Goal: Task Accomplishment & Management: Complete application form

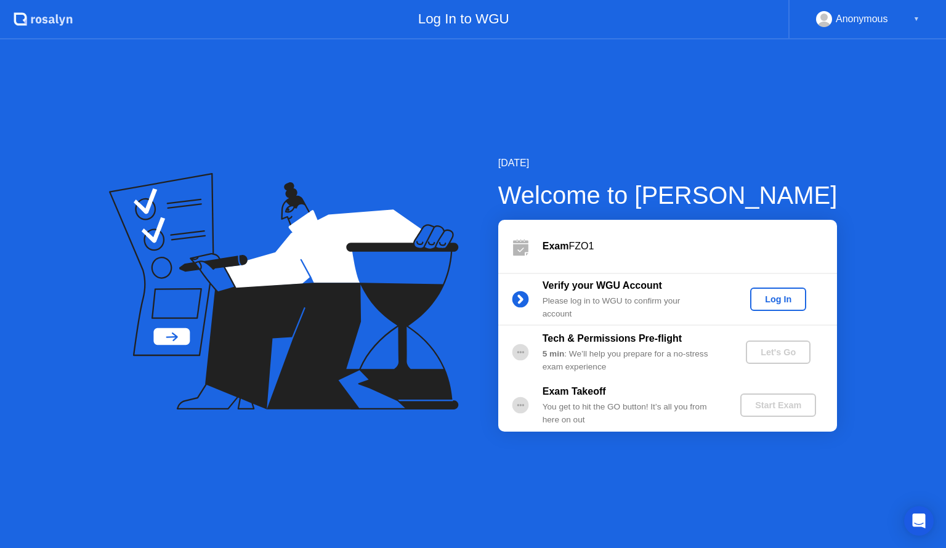
click at [789, 303] on div "Log In" at bounding box center [778, 299] width 46 height 10
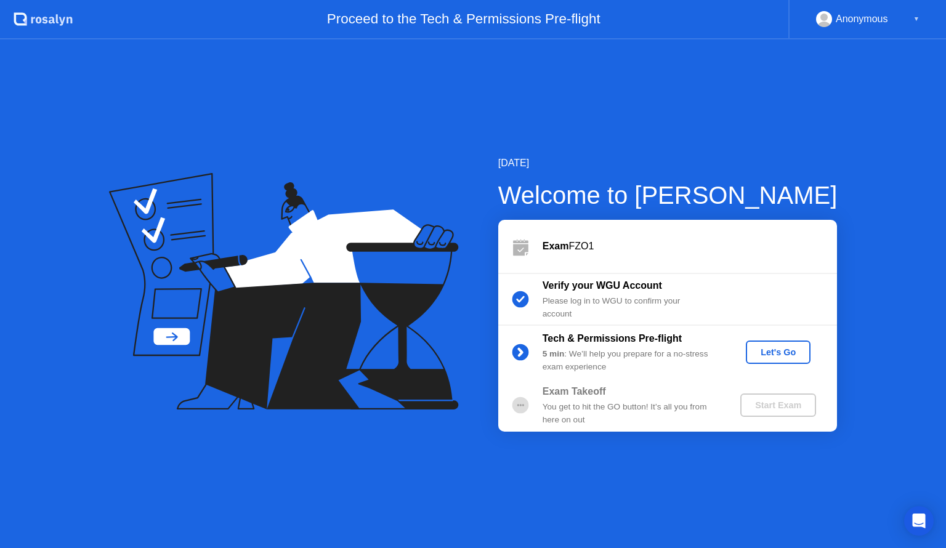
click at [762, 353] on div "Let's Go" at bounding box center [778, 352] width 55 height 10
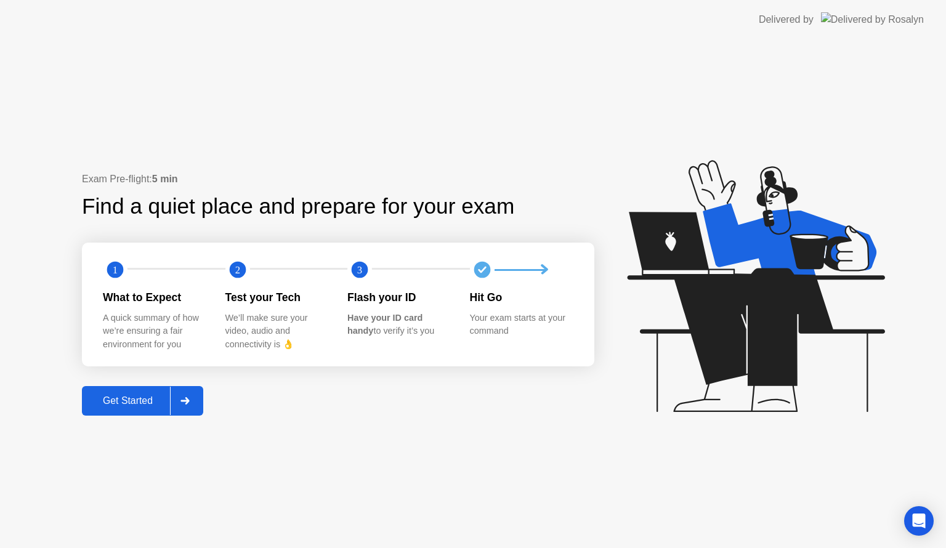
click at [124, 395] on div "Get Started" at bounding box center [128, 400] width 84 height 11
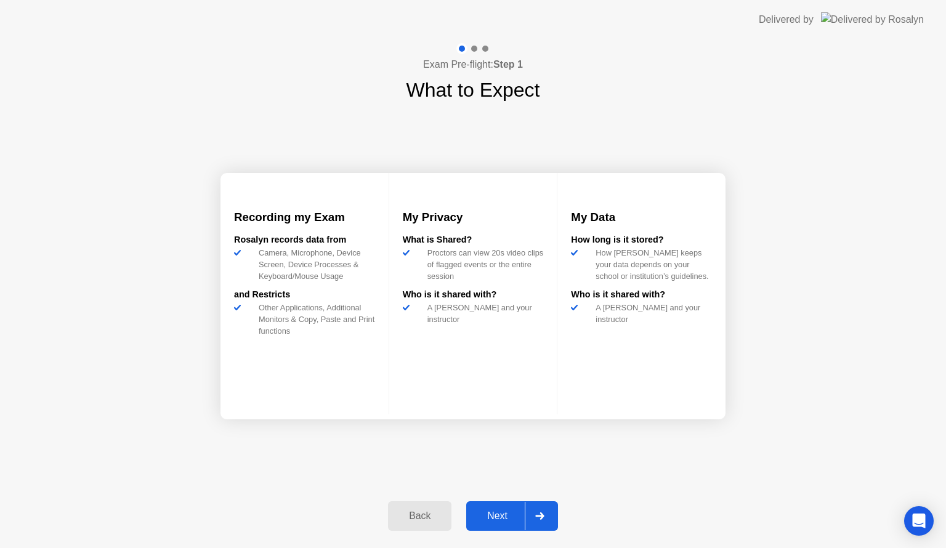
click at [483, 512] on div "Next" at bounding box center [497, 515] width 55 height 11
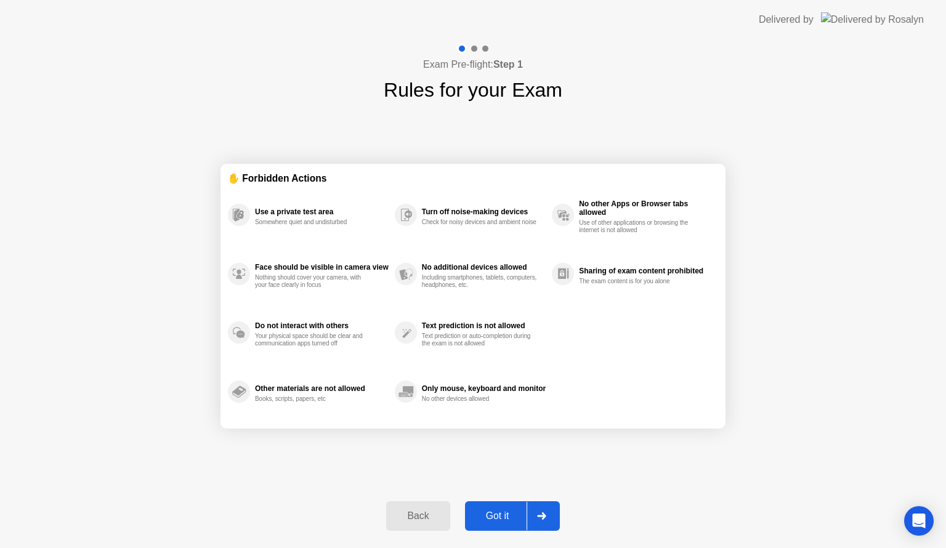
click at [483, 512] on div "Got it" at bounding box center [498, 515] width 58 height 11
select select "**********"
select select "*******"
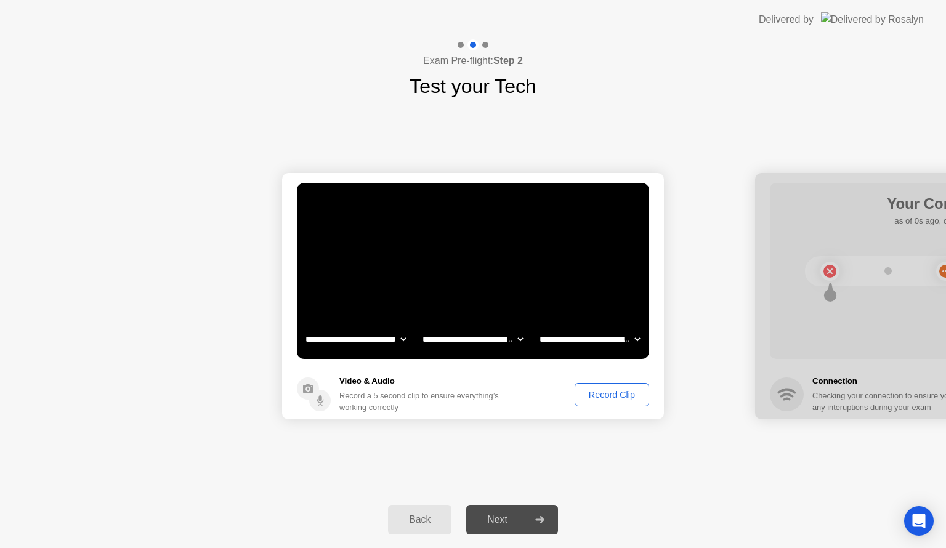
click at [610, 395] on div "Record Clip" at bounding box center [612, 395] width 66 height 10
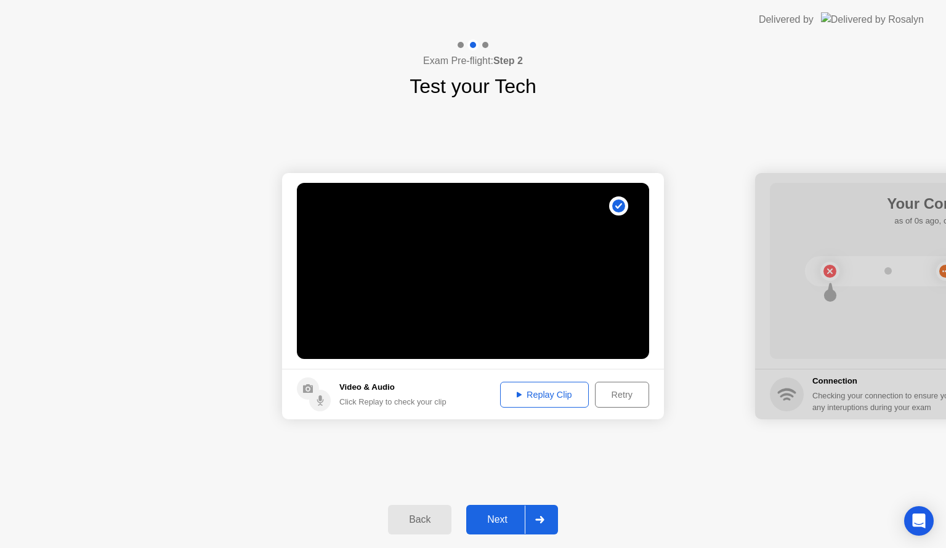
click at [542, 395] on div "Replay Clip" at bounding box center [544, 395] width 80 height 10
click at [490, 514] on div "Next" at bounding box center [497, 519] width 55 height 11
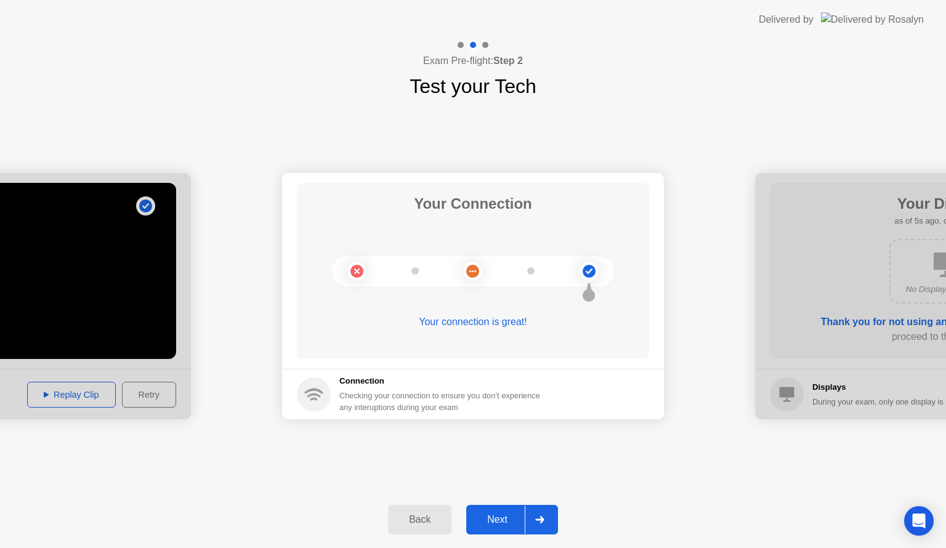
click at [490, 514] on div "Next" at bounding box center [497, 519] width 55 height 11
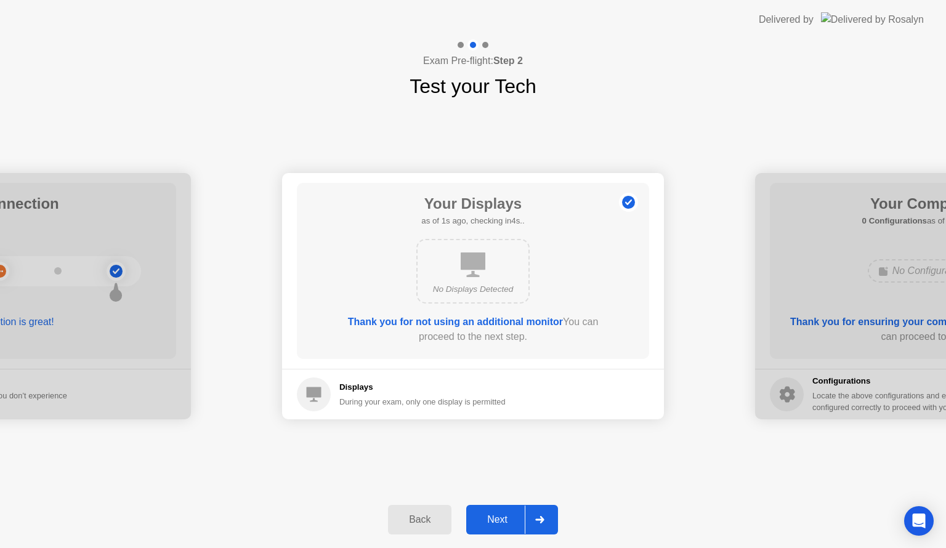
click at [490, 514] on div "Next" at bounding box center [497, 519] width 55 height 11
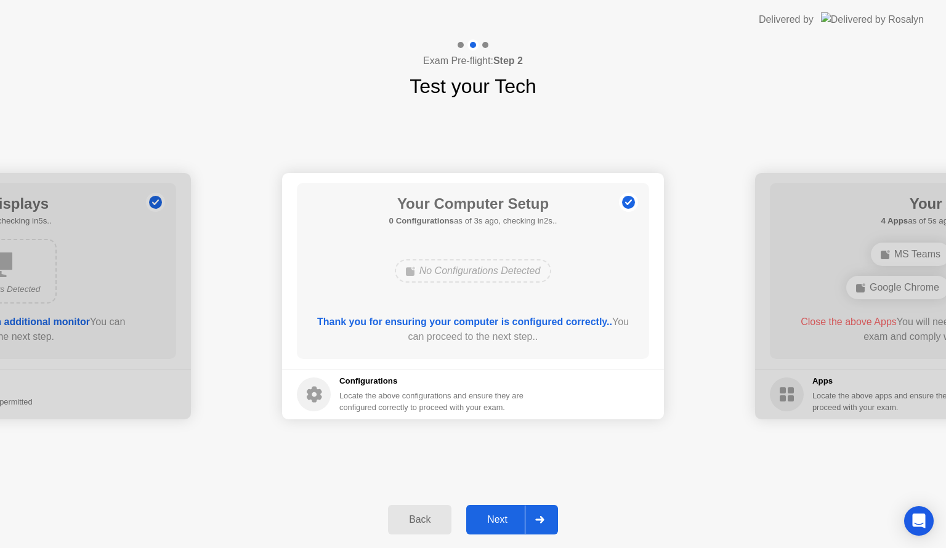
click at [490, 514] on div "Next" at bounding box center [497, 519] width 55 height 11
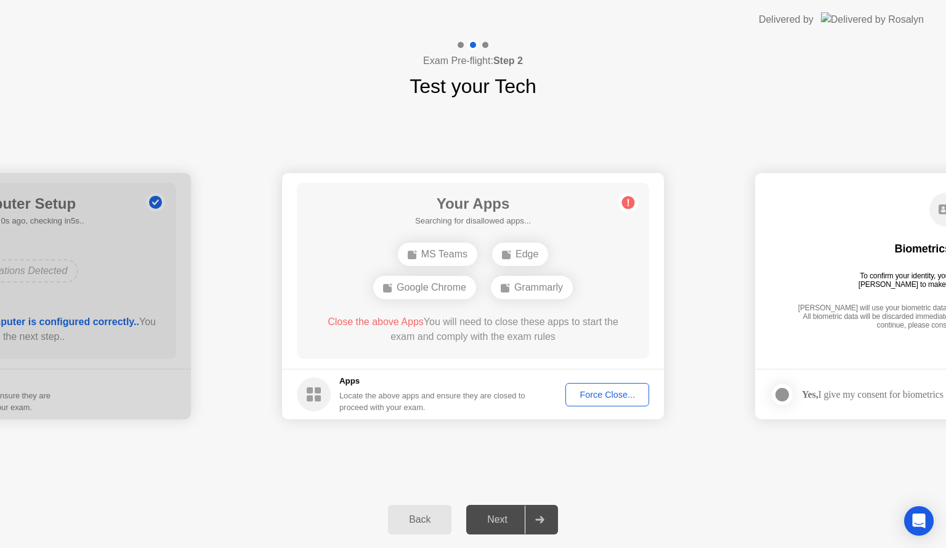
click at [600, 390] on div "Force Close..." at bounding box center [607, 395] width 75 height 10
click at [495, 517] on div "Next" at bounding box center [497, 519] width 55 height 11
click at [593, 395] on div "Force Close..." at bounding box center [607, 395] width 75 height 10
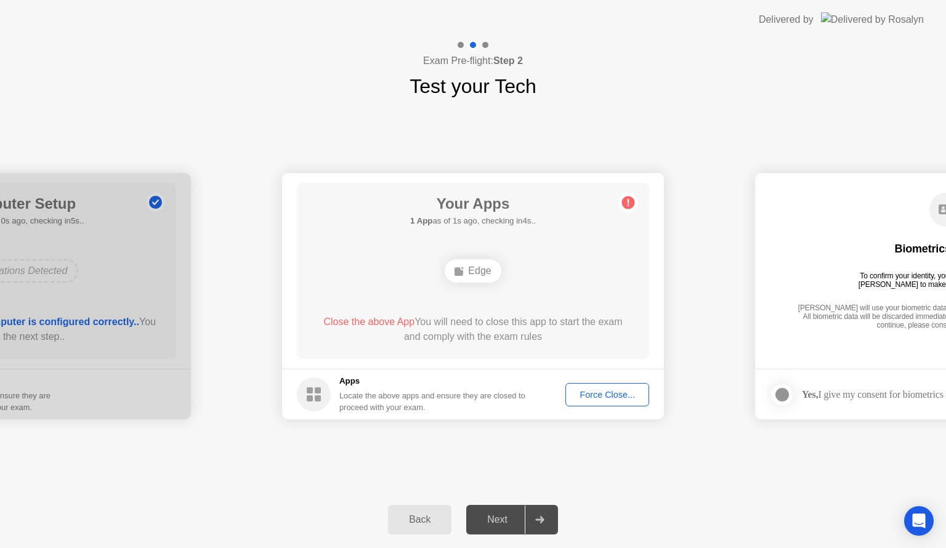
click at [589, 399] on div "Force Close..." at bounding box center [607, 395] width 75 height 10
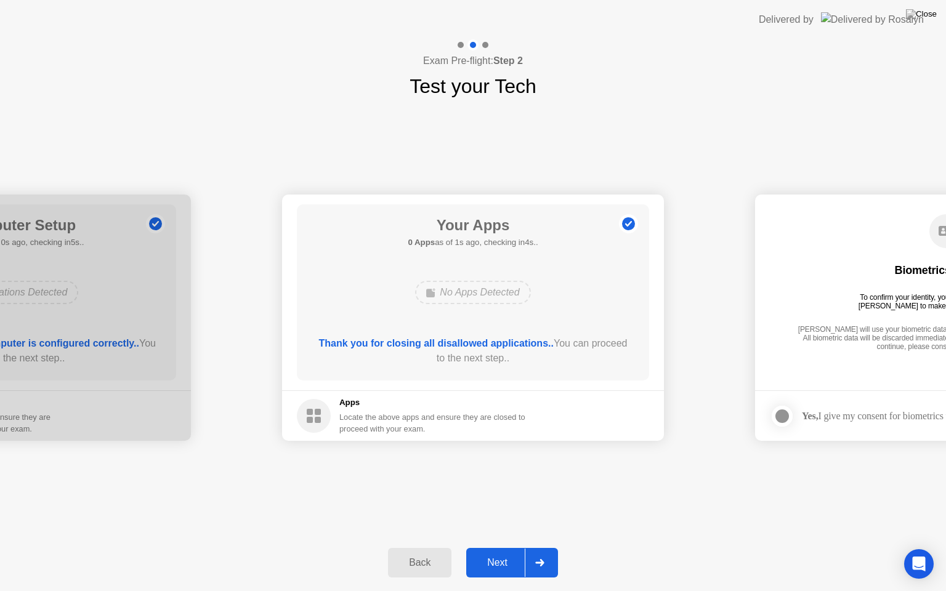
click at [490, 547] on div "Next" at bounding box center [497, 562] width 55 height 11
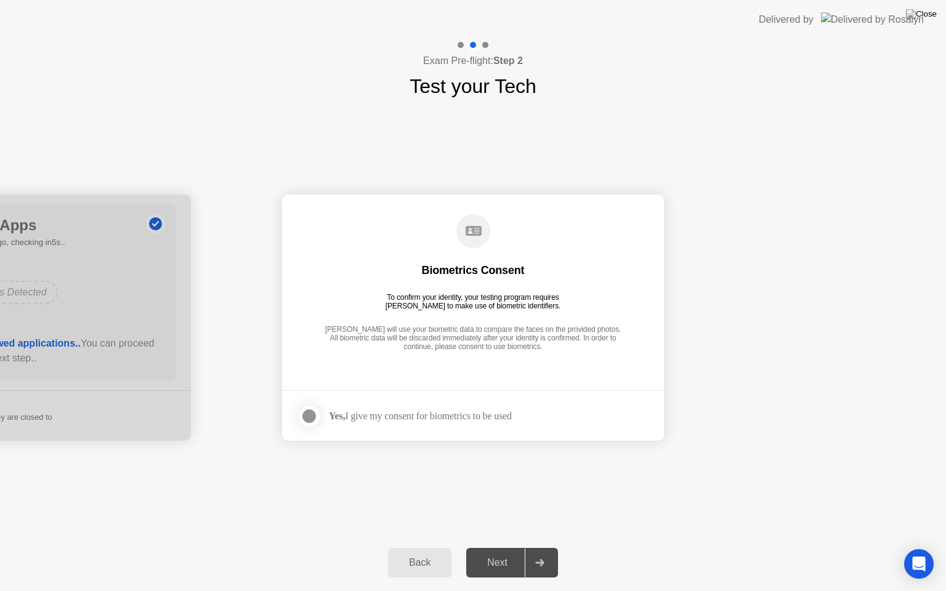
click at [309, 412] on div at bounding box center [309, 416] width 15 height 15
click at [496, 547] on div "Next" at bounding box center [497, 562] width 55 height 11
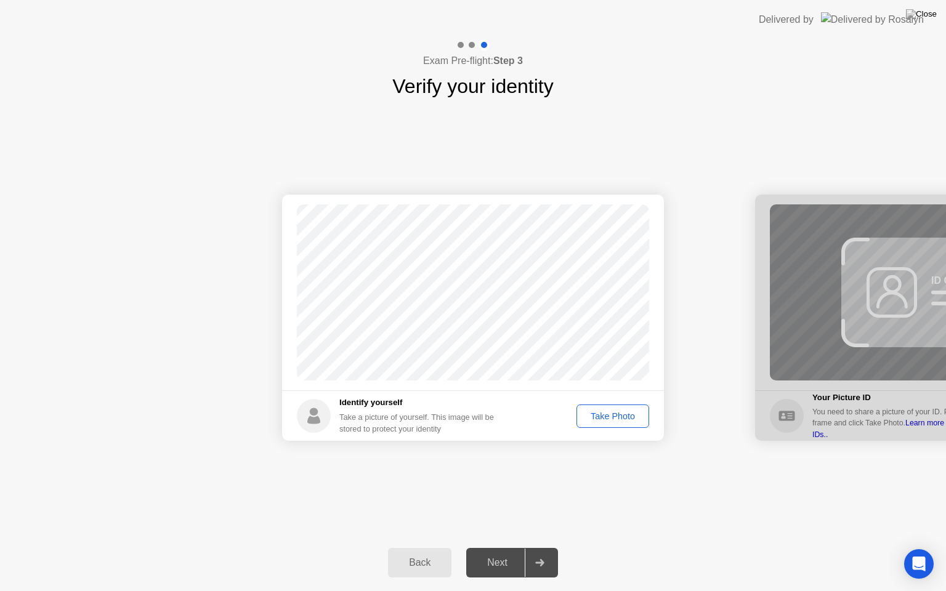
click at [632, 416] on div "Take Photo" at bounding box center [613, 416] width 64 height 10
click at [496, 547] on div "Next" at bounding box center [497, 562] width 55 height 11
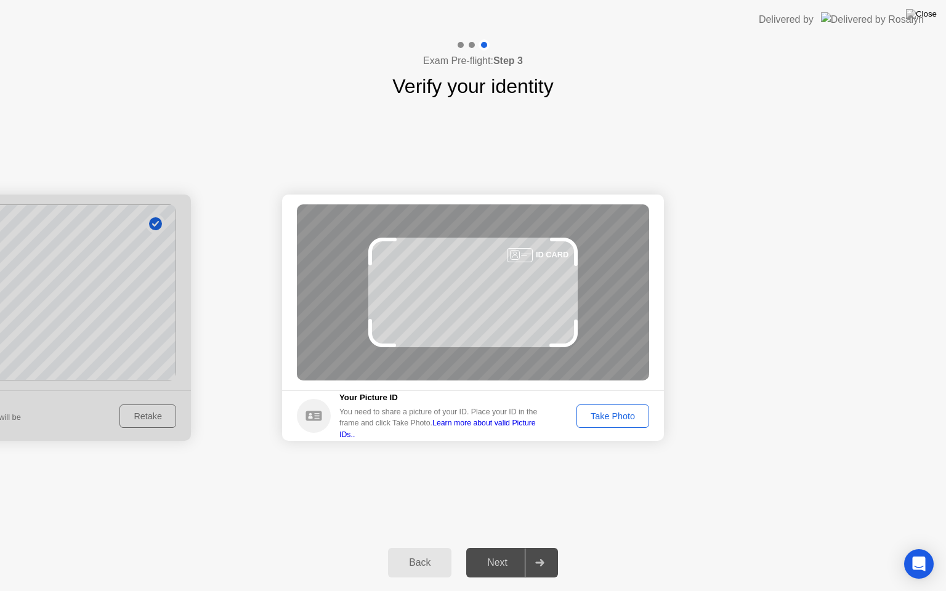
click at [616, 419] on div "Take Photo" at bounding box center [613, 416] width 64 height 10
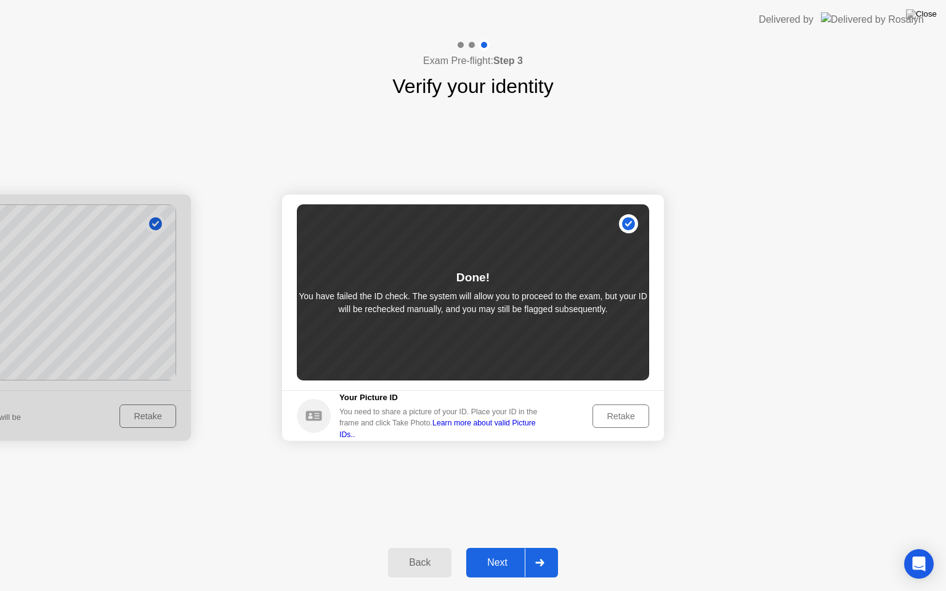
click at [499, 547] on div "Next" at bounding box center [497, 562] width 55 height 11
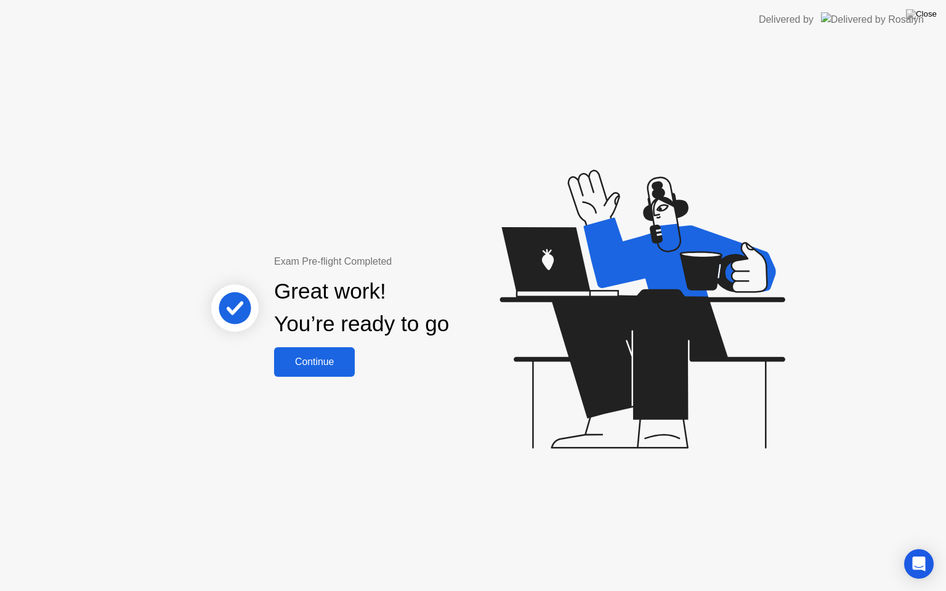
click at [320, 363] on div "Continue" at bounding box center [314, 362] width 73 height 11
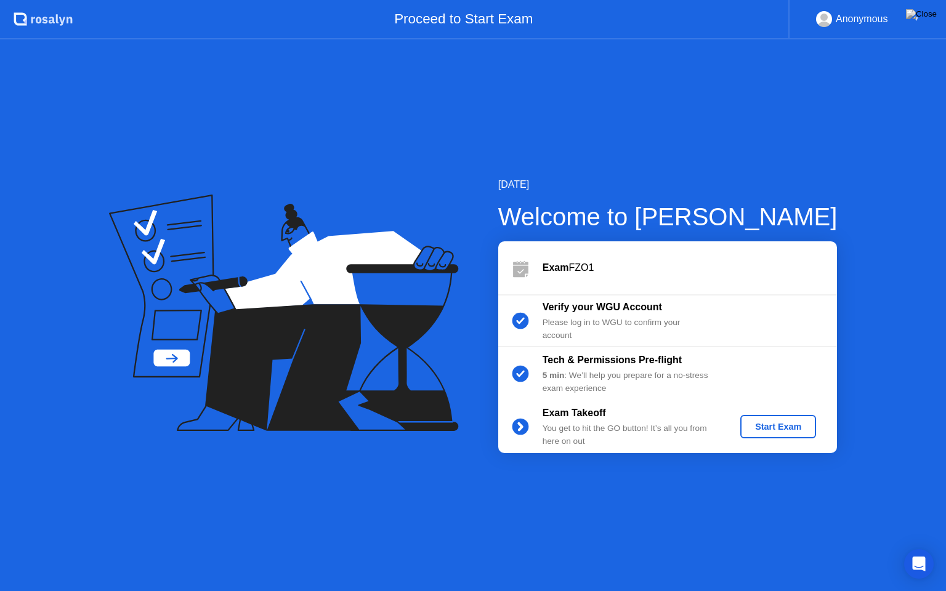
click at [793, 422] on div "Start Exam" at bounding box center [778, 427] width 66 height 10
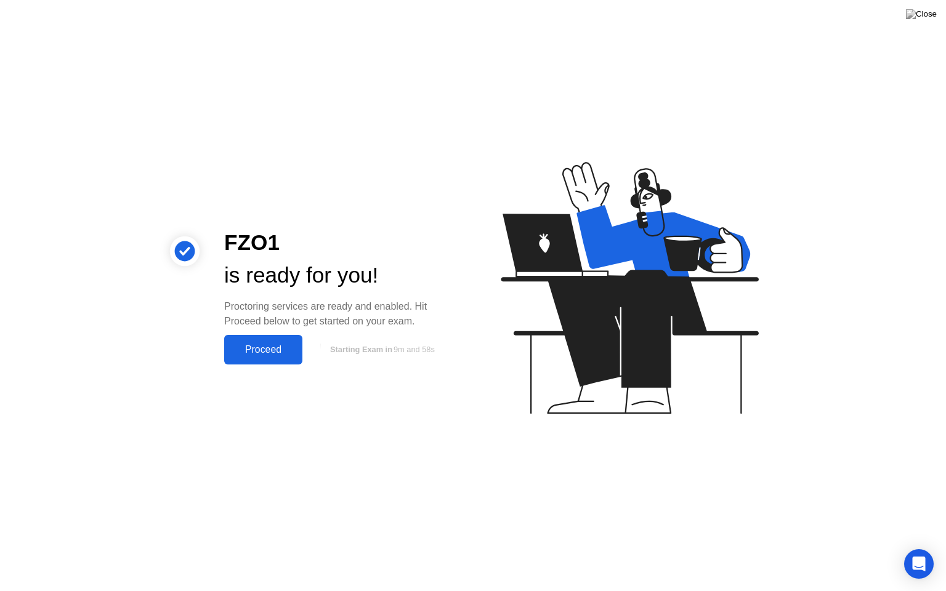
click at [261, 352] on div "Proceed" at bounding box center [263, 349] width 71 height 11
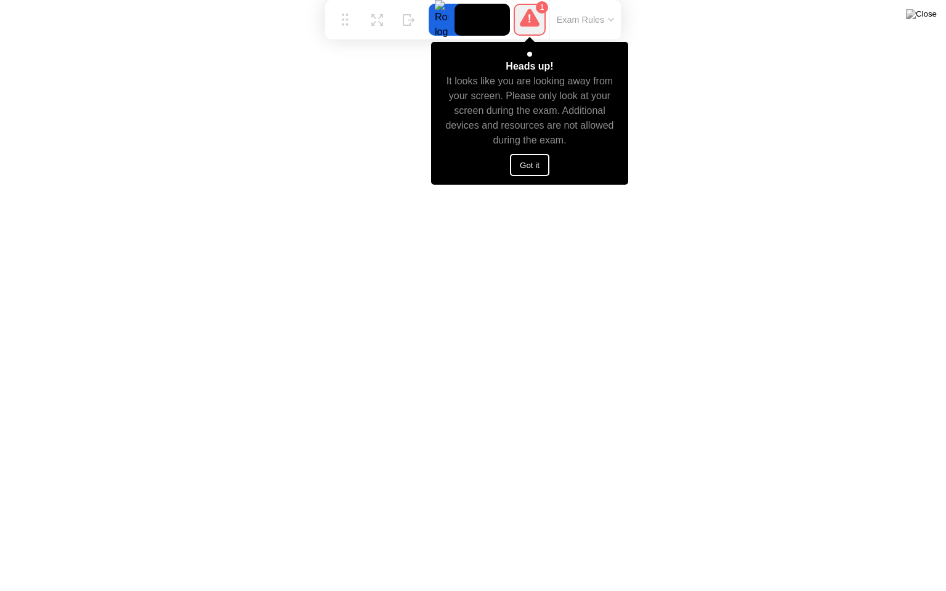
click at [528, 167] on button "Got it" at bounding box center [529, 165] width 39 height 22
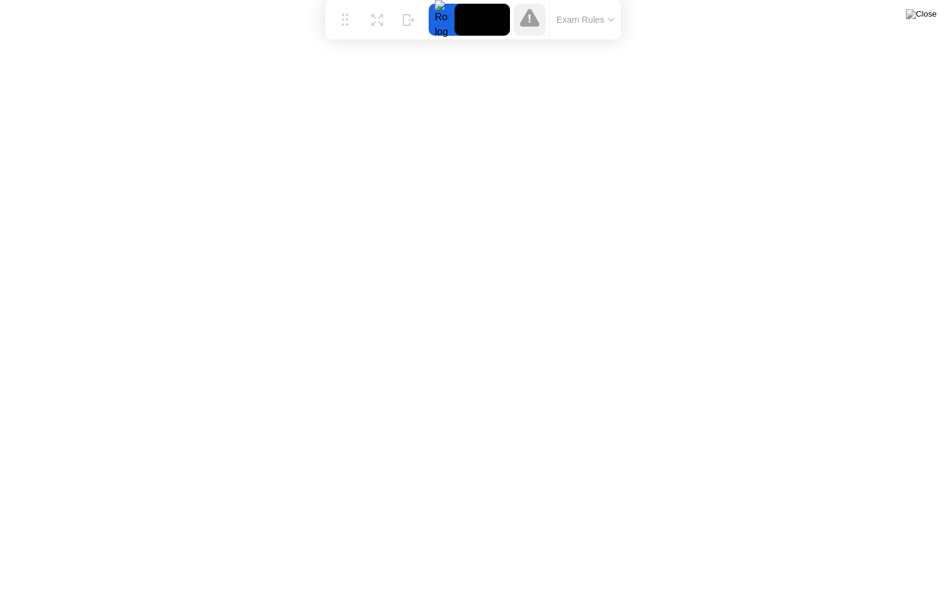
click at [579, 18] on button "Exam Rules" at bounding box center [585, 19] width 65 height 11
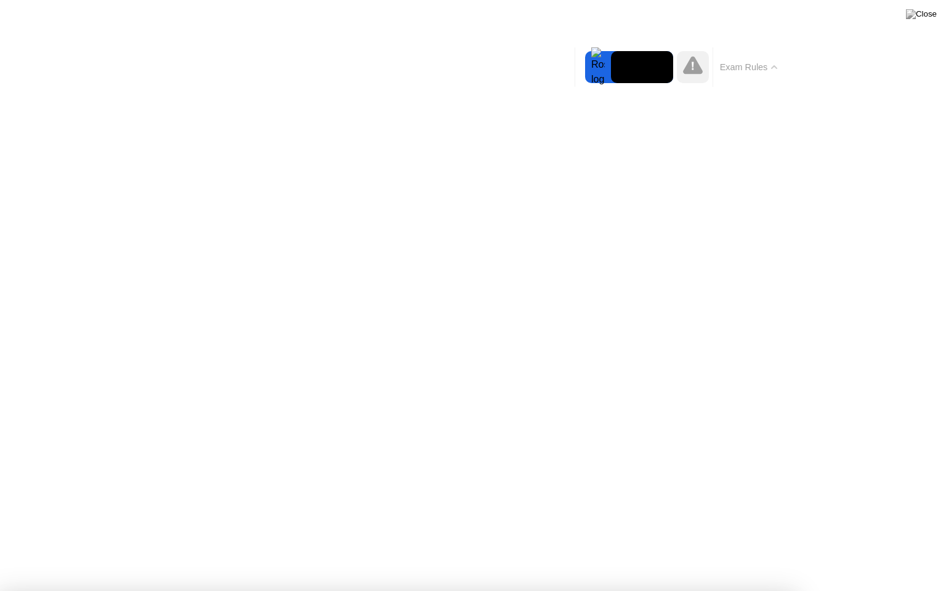
click at [759, 68] on button "Exam Rules" at bounding box center [748, 67] width 65 height 11
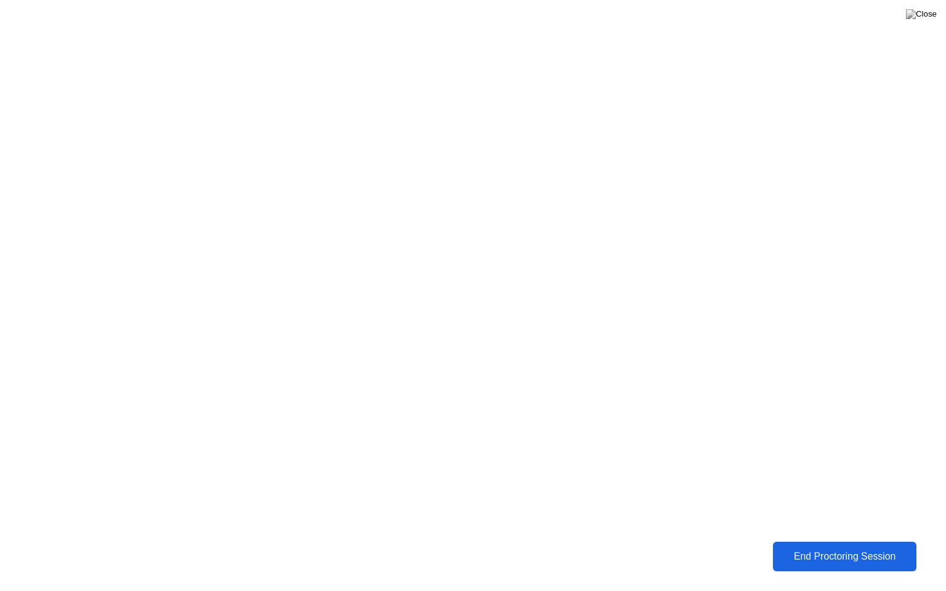
click at [799, 547] on div "End Proctoring Session" at bounding box center [845, 556] width 136 height 11
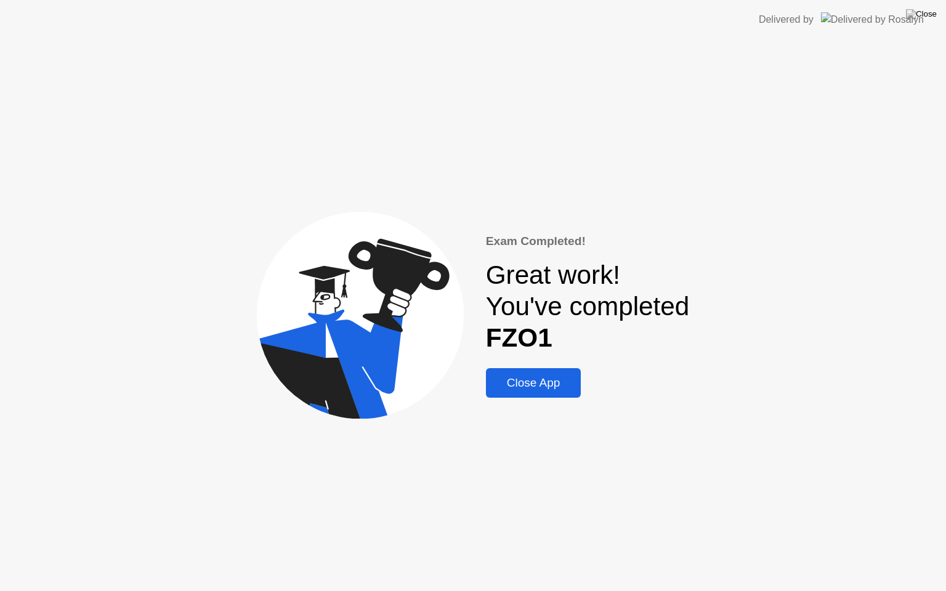
click at [562, 385] on div "Close App" at bounding box center [534, 383] width 88 height 14
